Goal: Register for event/course

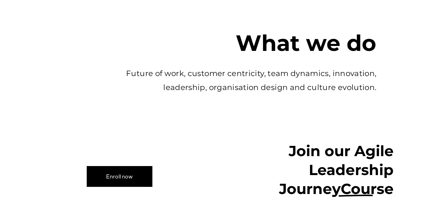
scroll to position [711, 0]
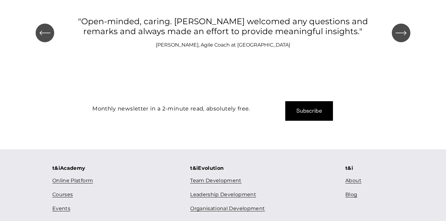
click at [67, 190] on link "Courses" at bounding box center [62, 194] width 20 height 9
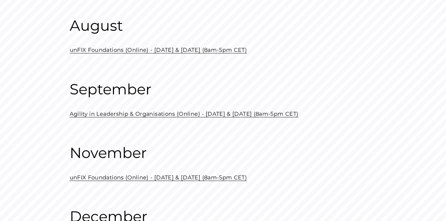
scroll to position [63, 0]
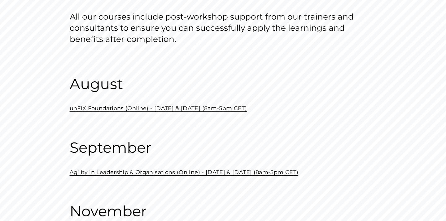
click at [98, 109] on link "unFIX Foundations (Online) - [DATE] & [DATE] (8am-5pm CET)" at bounding box center [159, 108] width 178 height 7
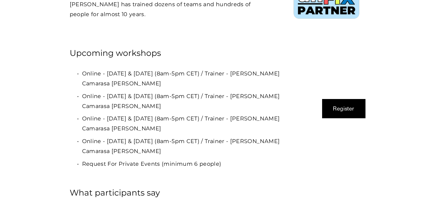
scroll to position [1703, 0]
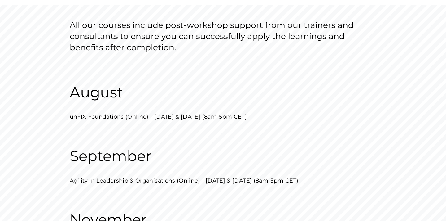
scroll to position [53, 0]
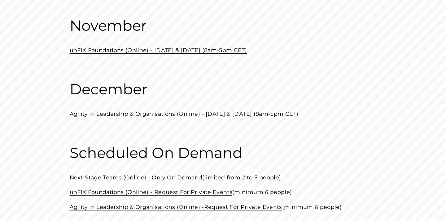
scroll to position [185, 0]
